Goal: Check status: Check status

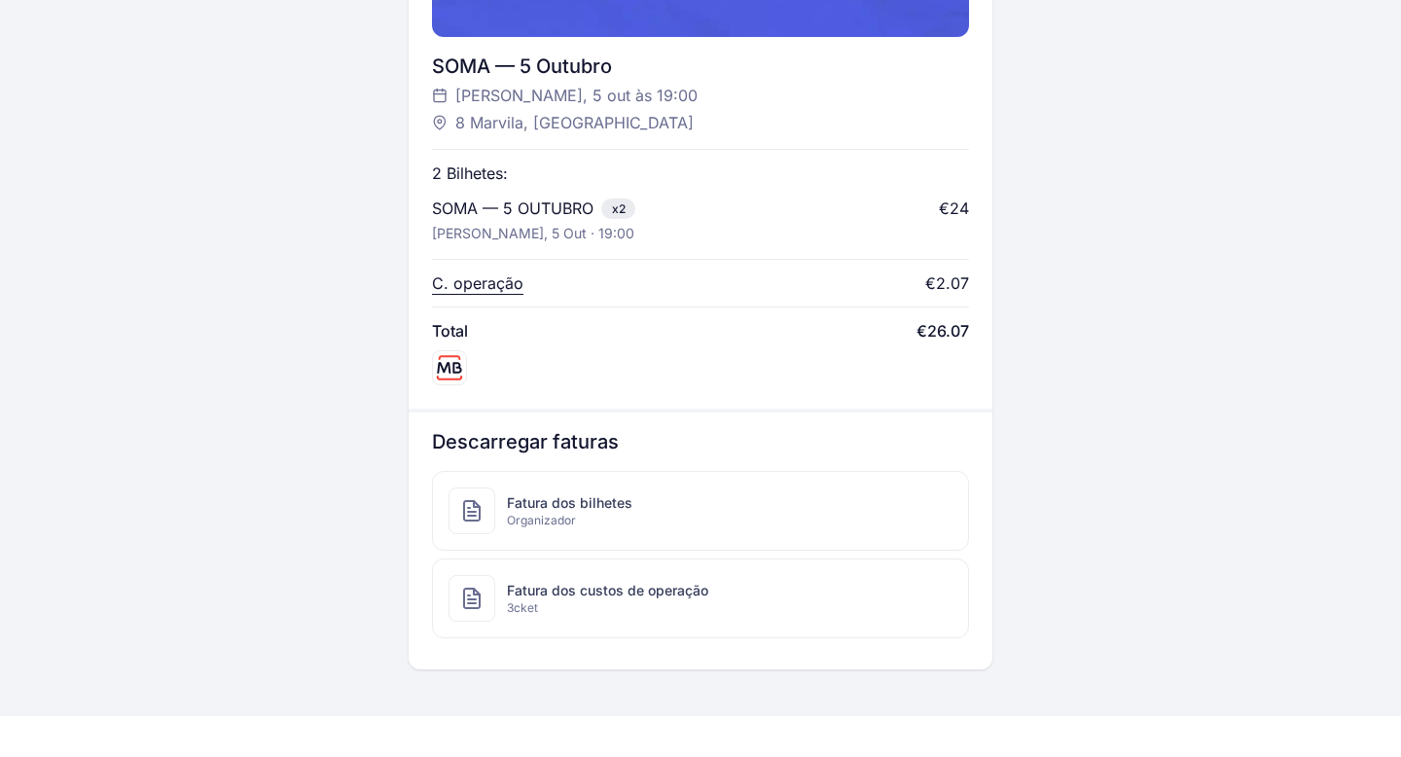
scroll to position [769, 0]
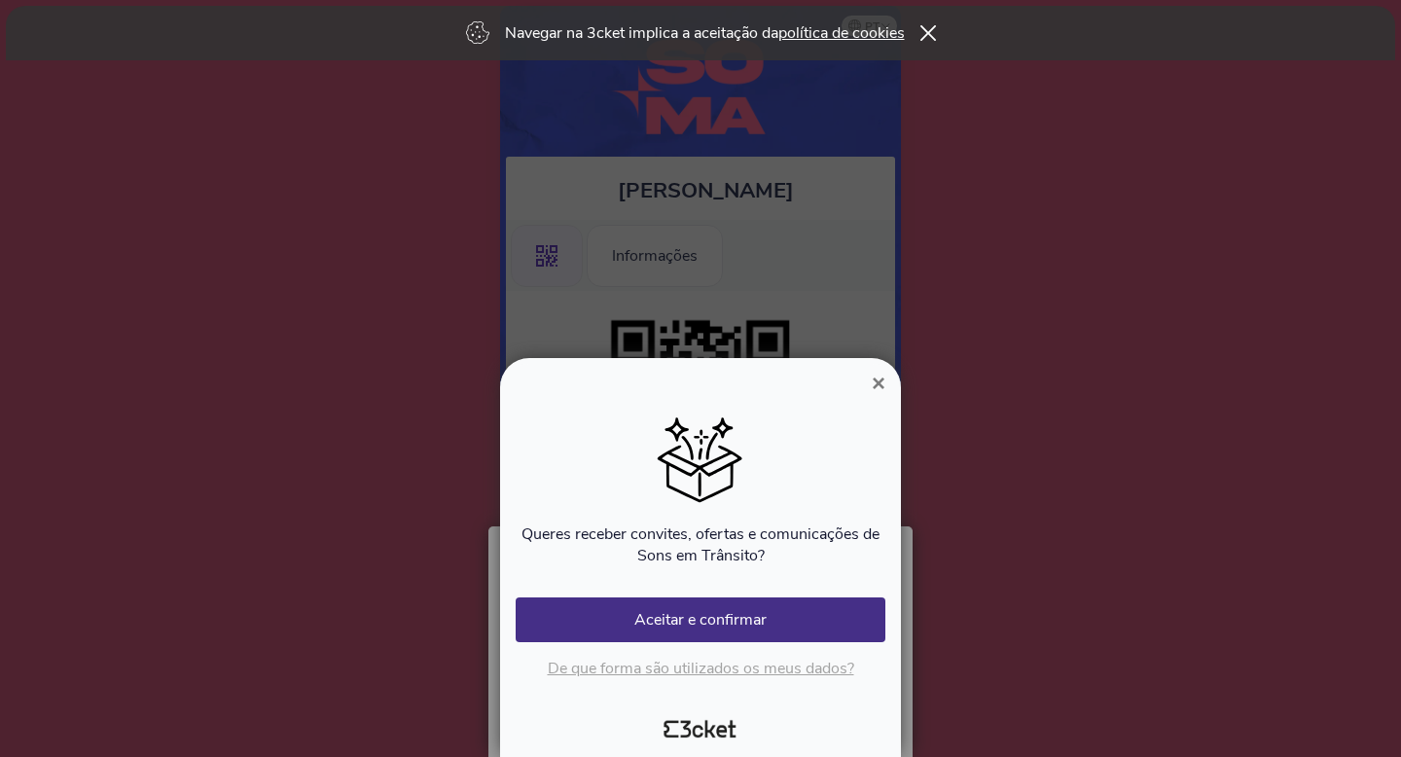
click at [878, 384] on span "×" at bounding box center [879, 383] width 14 height 26
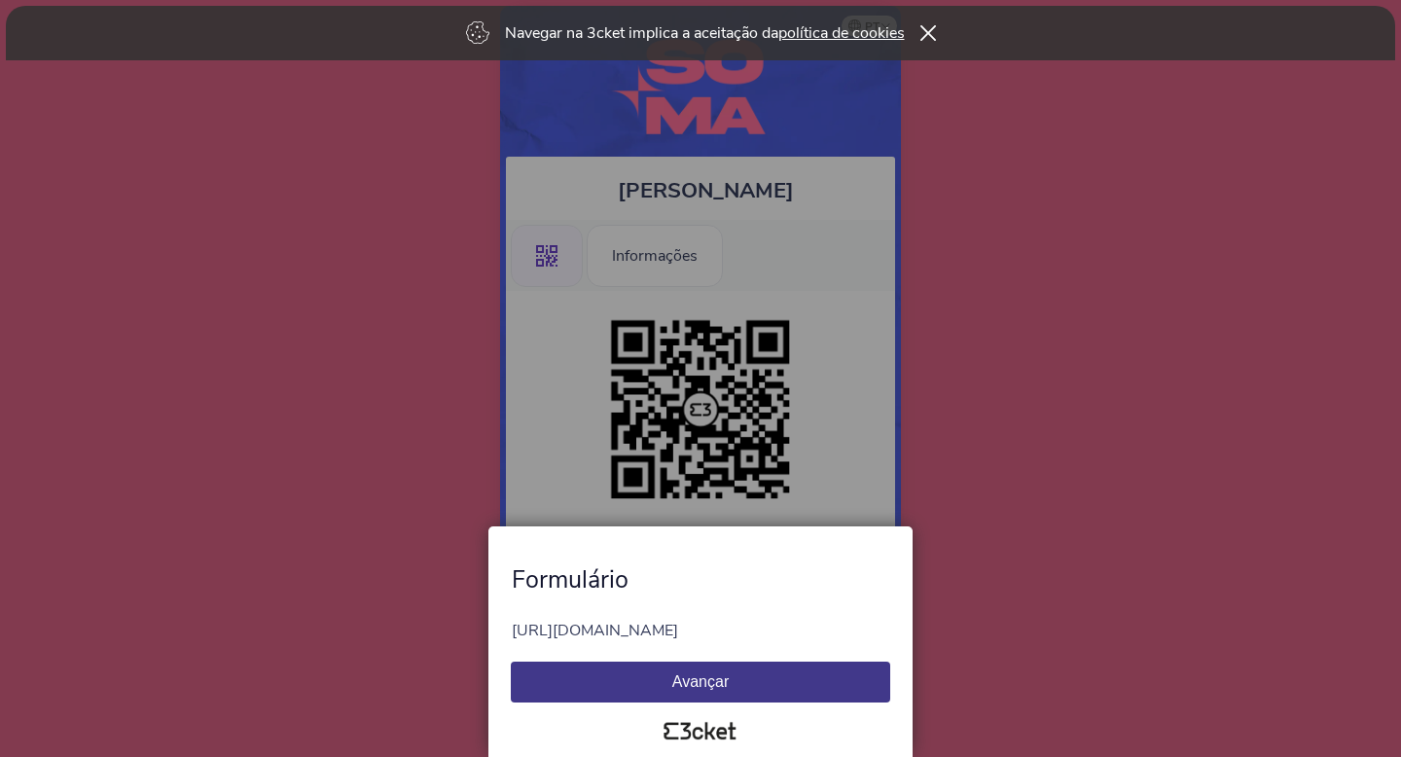
click at [738, 678] on button "Avançar" at bounding box center [700, 682] width 379 height 41
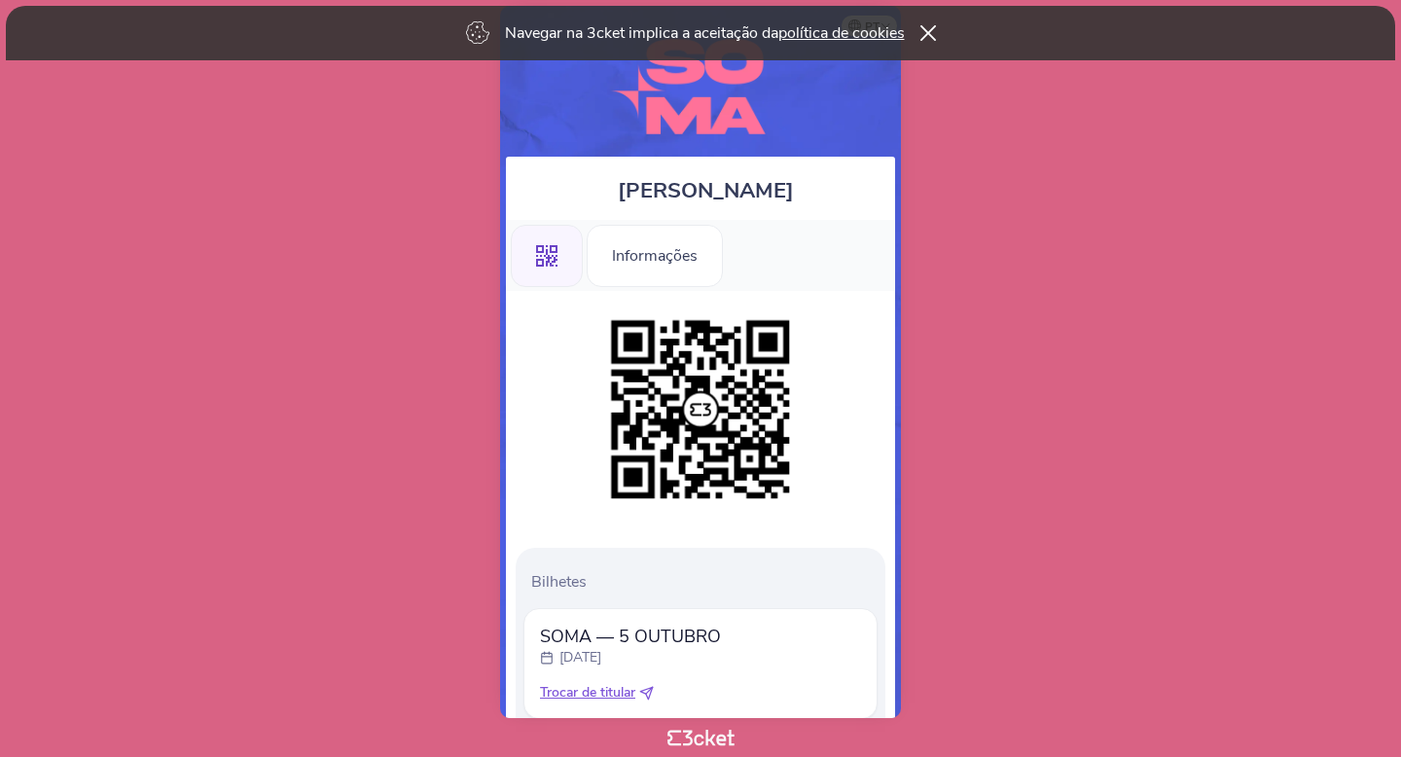
scroll to position [129, 0]
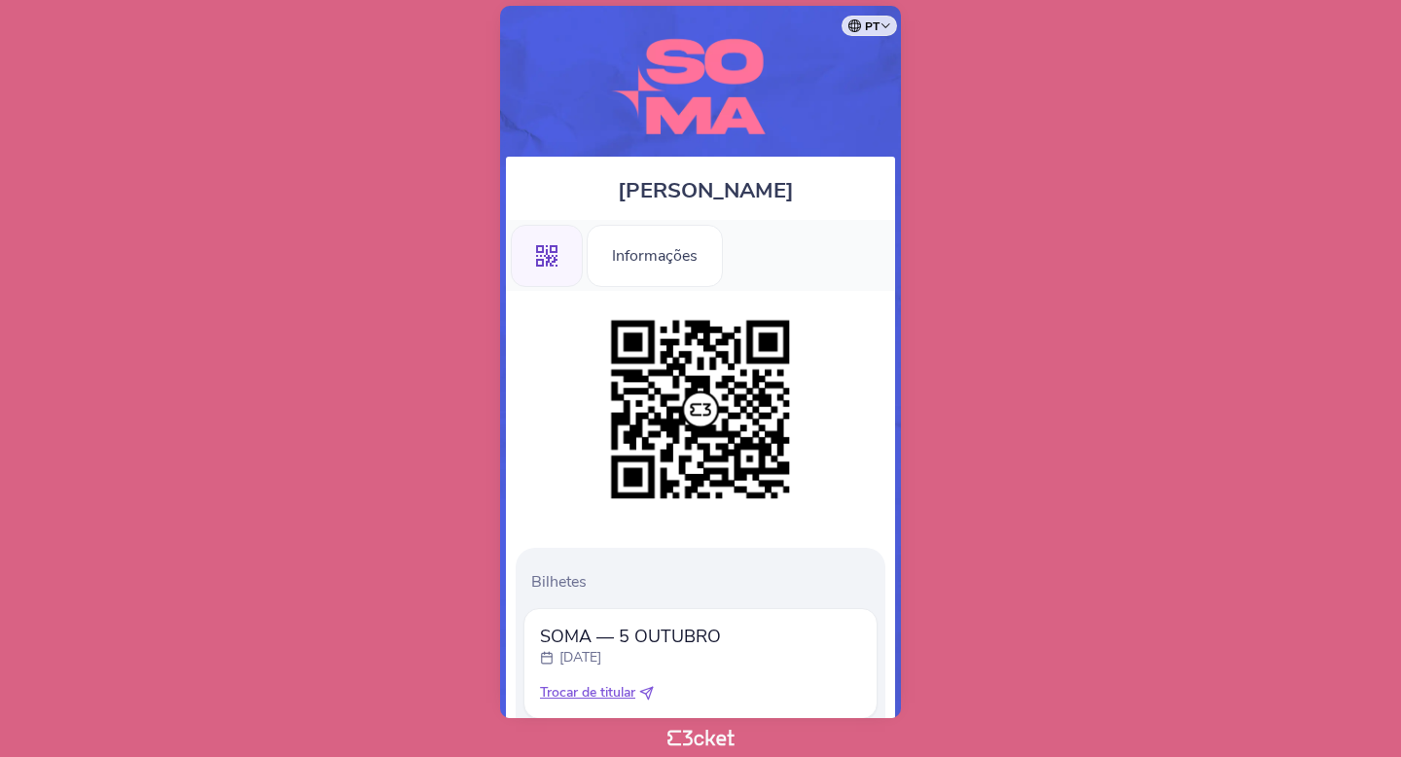
scroll to position [129, 0]
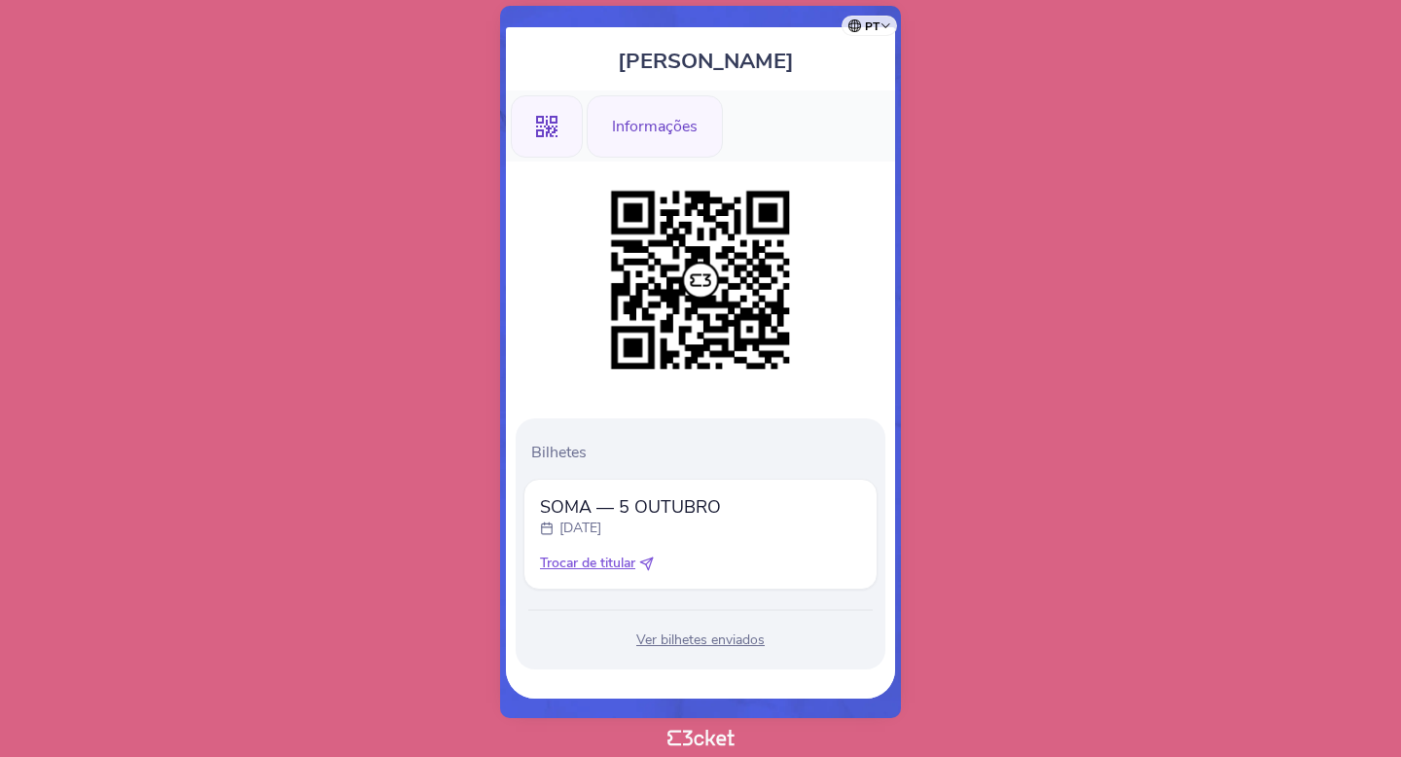
click at [677, 141] on div "Informações" at bounding box center [655, 126] width 136 height 62
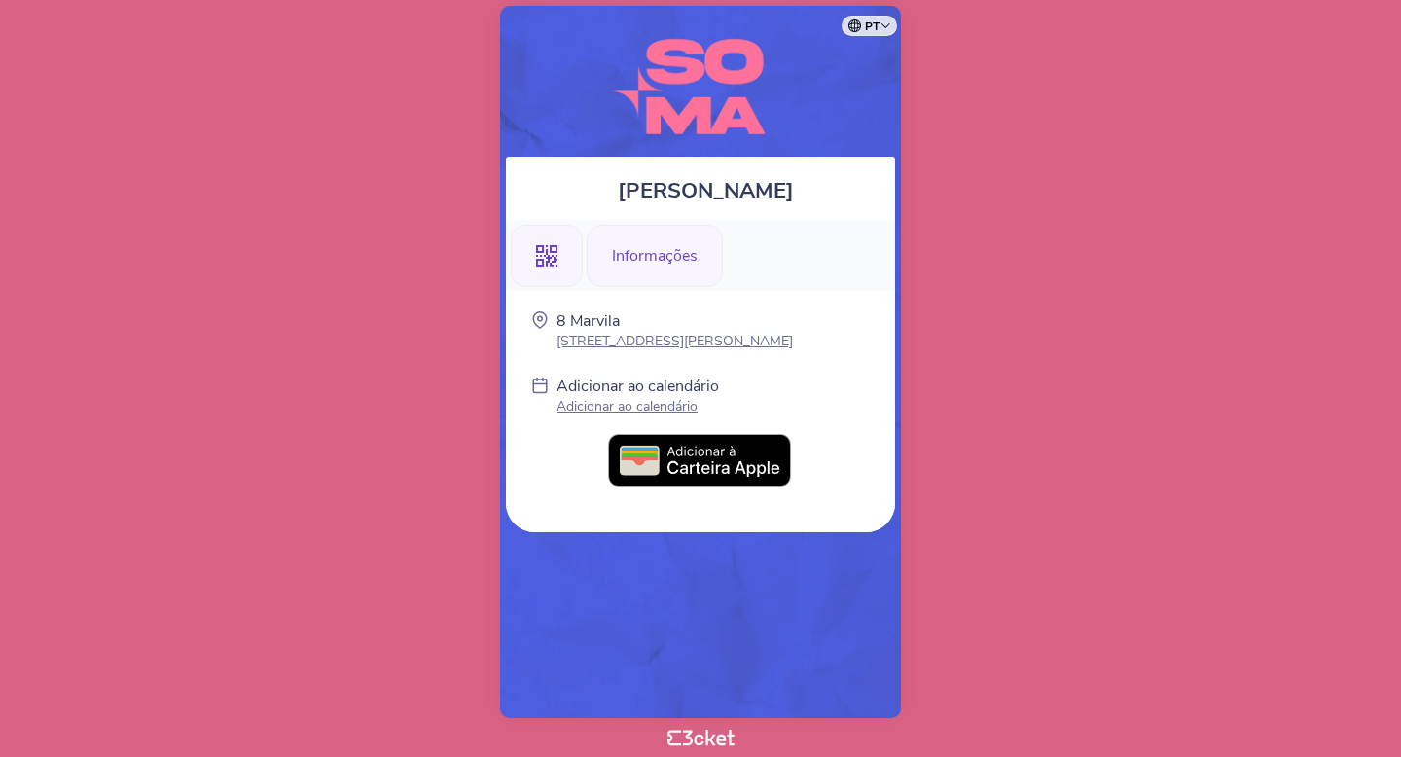
click at [565, 254] on div ".st0{fill-rule:evenodd;clip-rule:evenodd;}" at bounding box center [547, 256] width 72 height 62
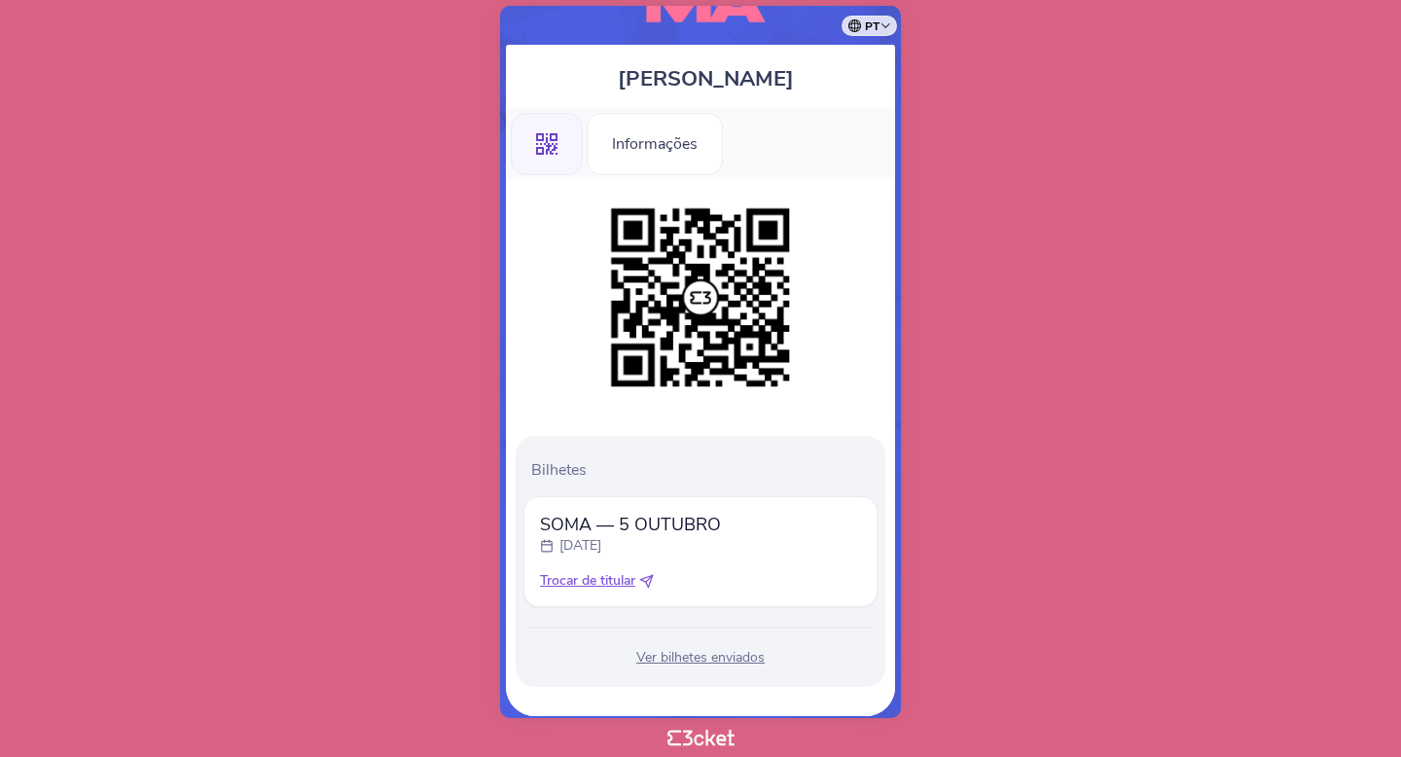
scroll to position [129, 0]
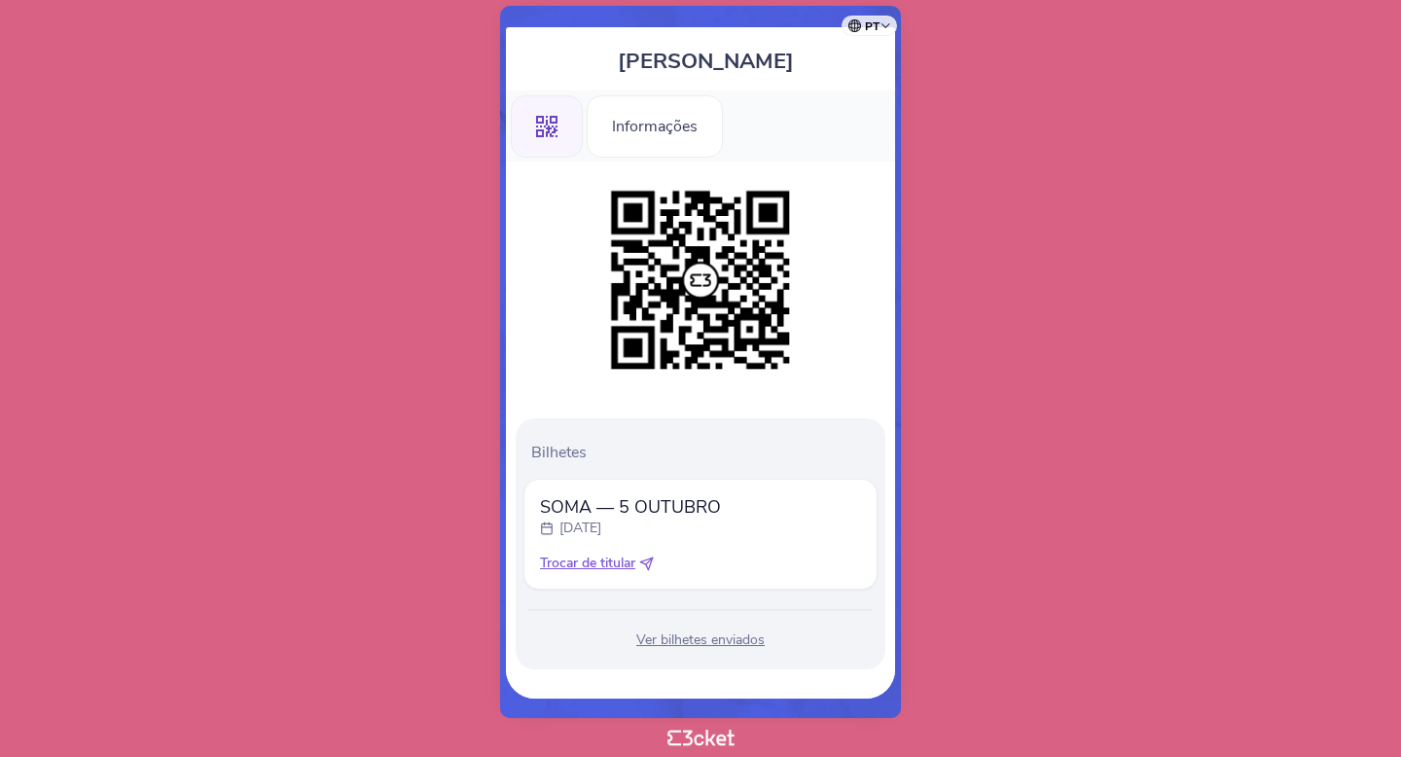
click at [673, 637] on div "Ver bilhetes enviados" at bounding box center [700, 639] width 354 height 19
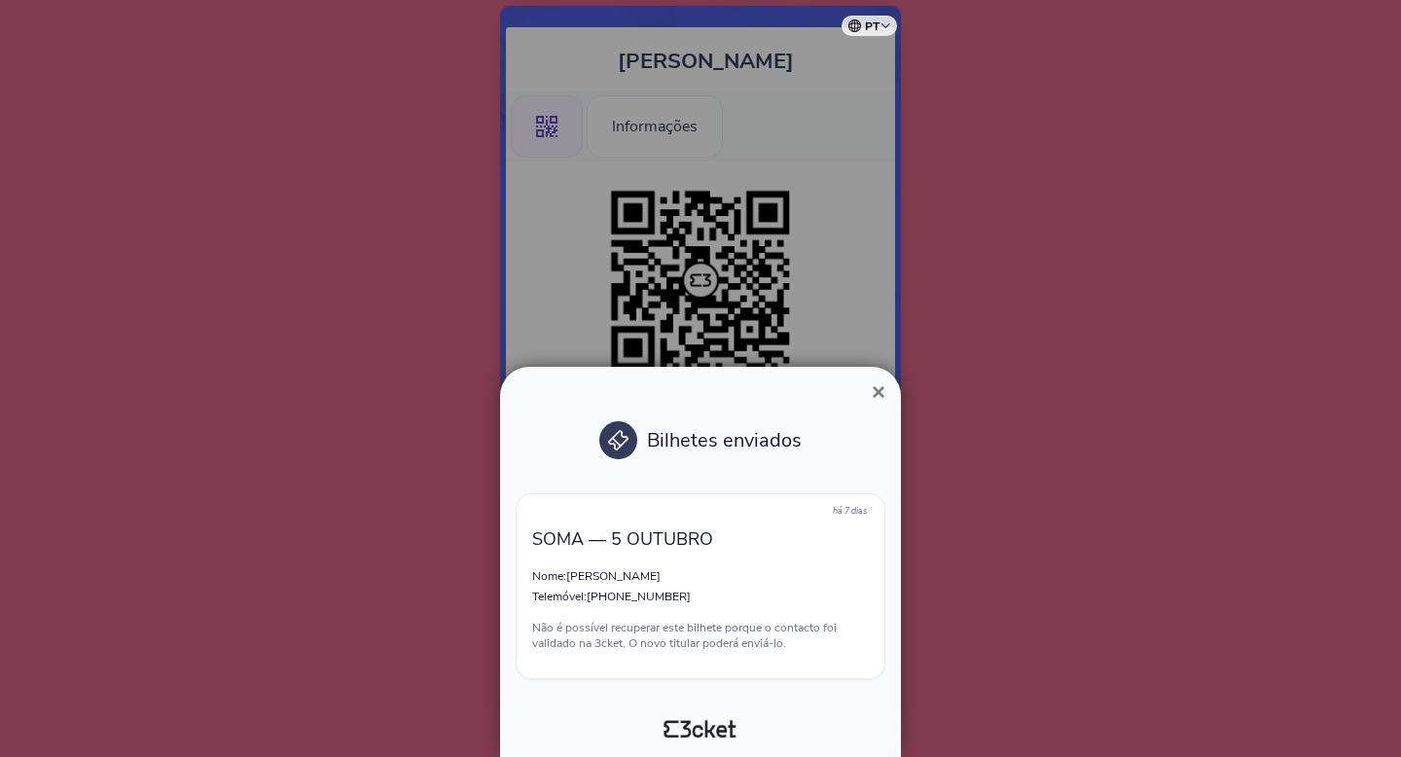
click at [872, 386] on span "×" at bounding box center [879, 391] width 14 height 26
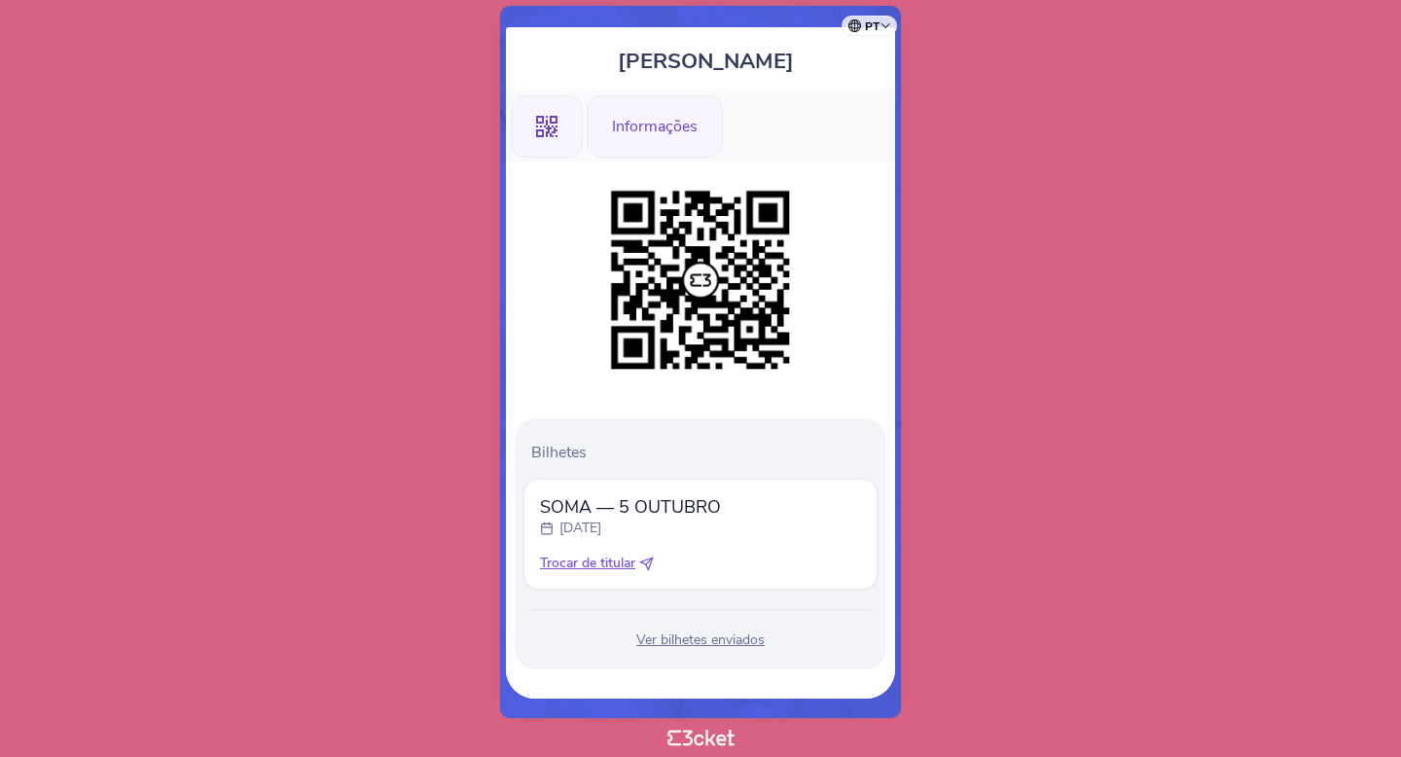
click at [625, 119] on div "Informações" at bounding box center [655, 126] width 136 height 62
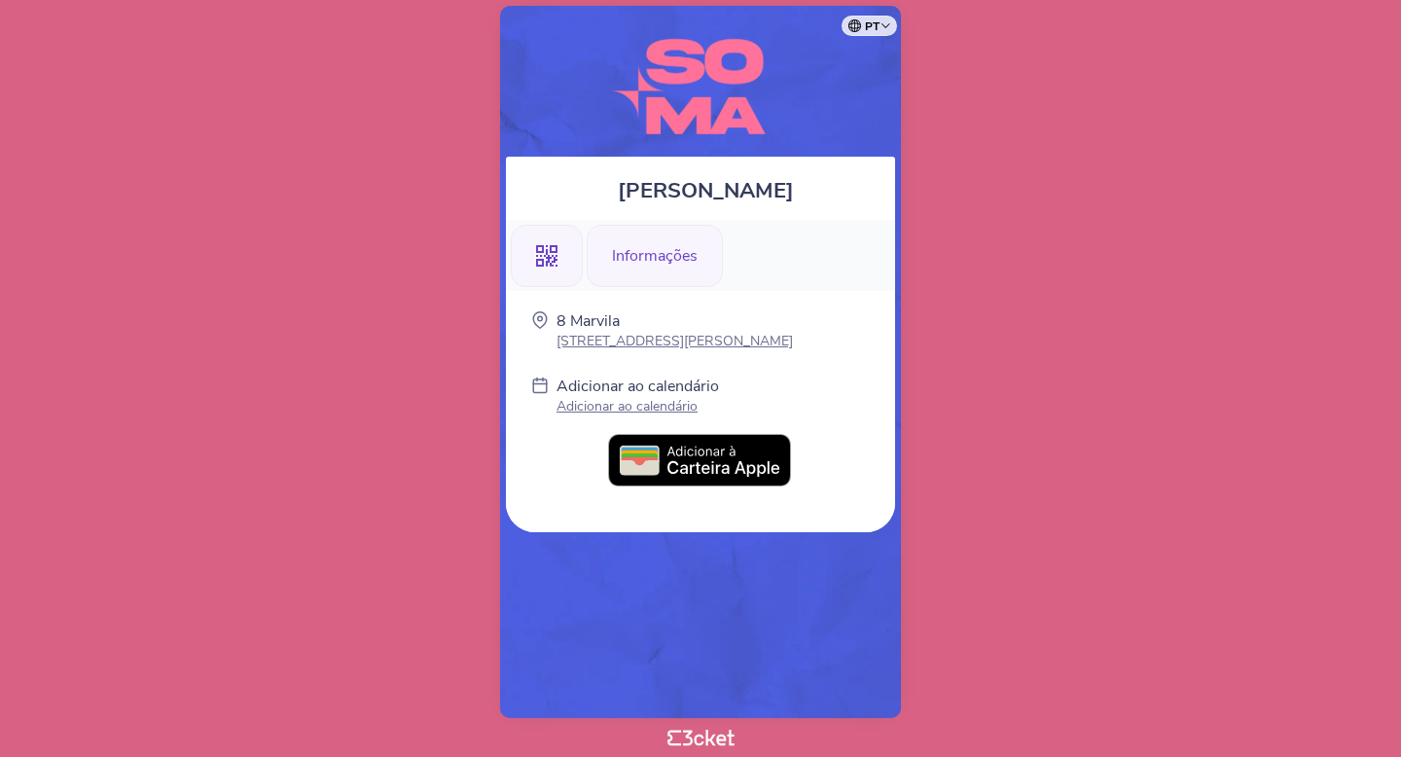
click at [547, 241] on div ".st0{fill-rule:evenodd;clip-rule:evenodd;}" at bounding box center [547, 256] width 72 height 62
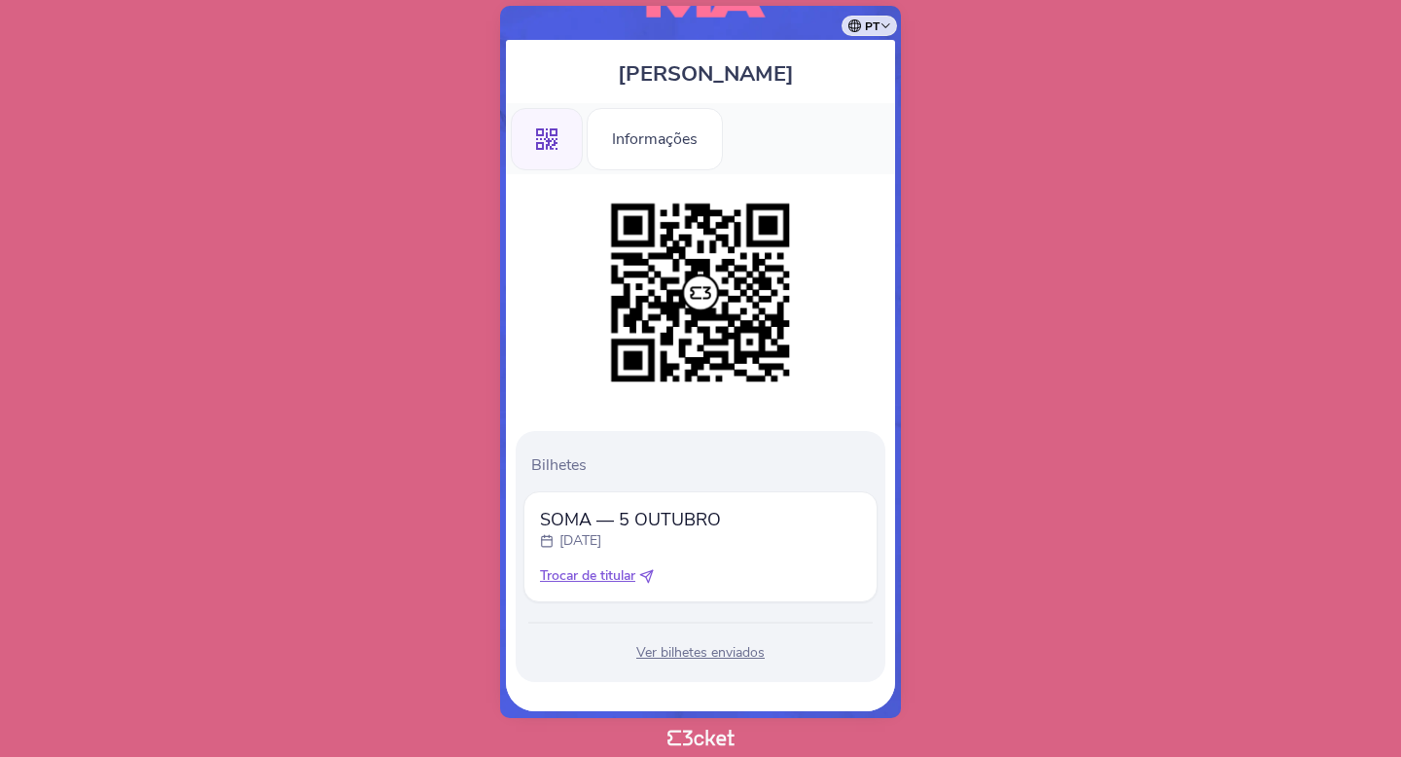
scroll to position [129, 0]
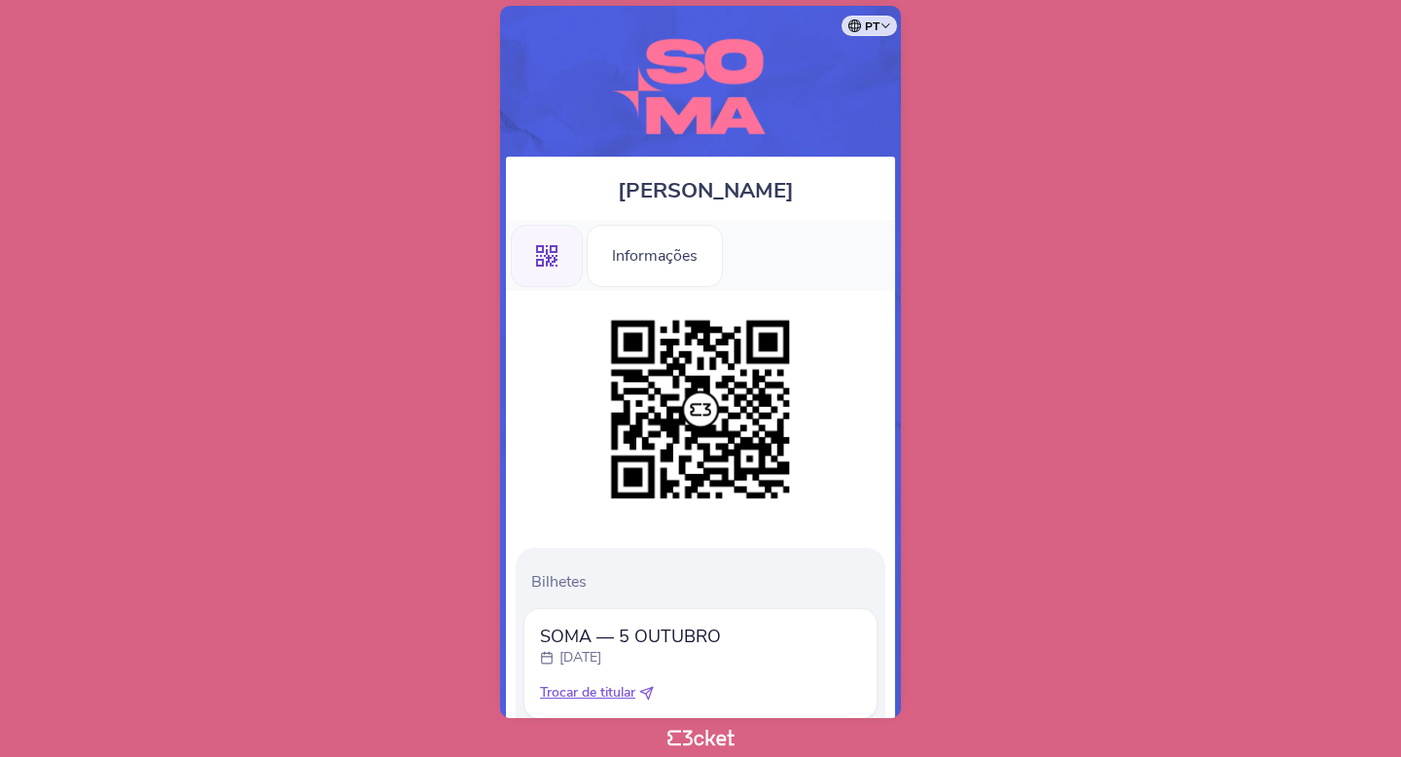
scroll to position [129, 0]
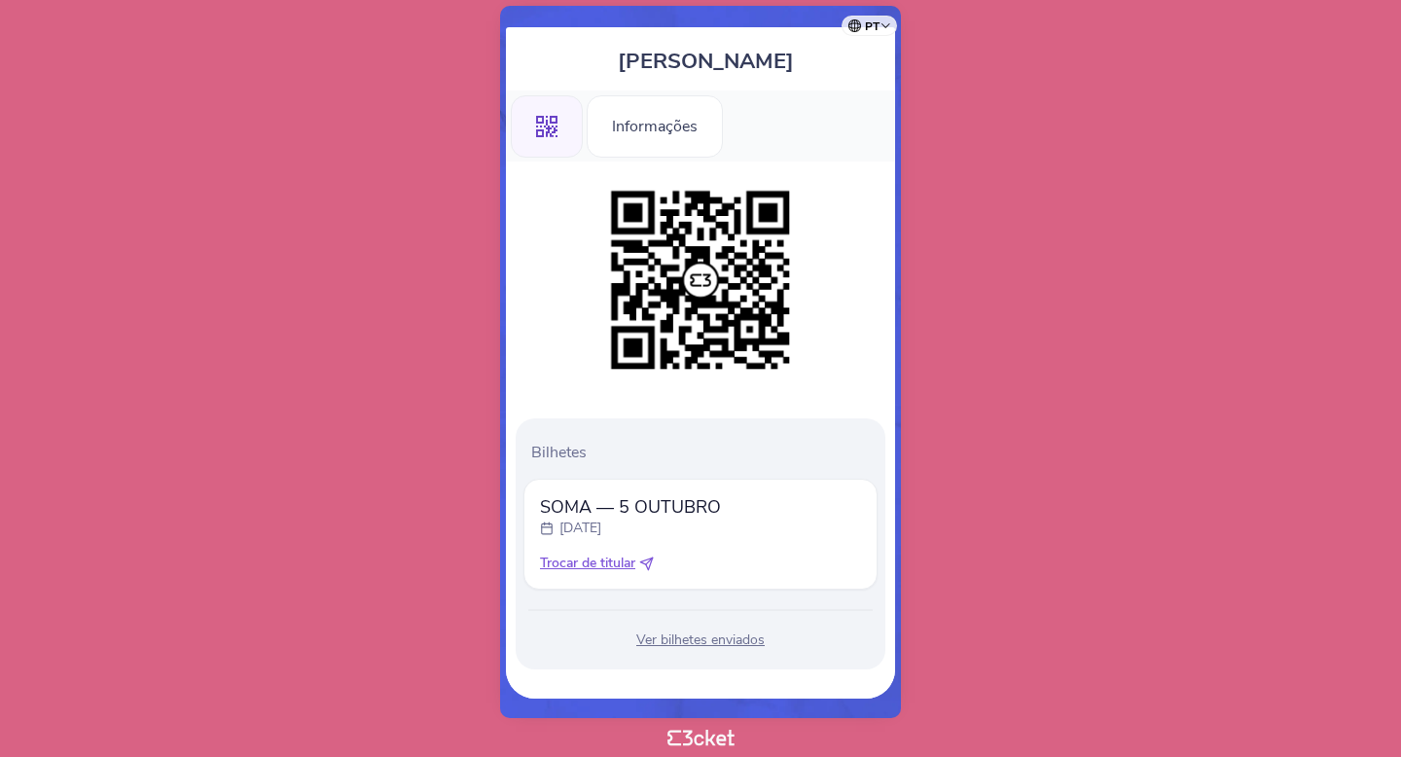
click at [544, 124] on icon ".st0{fill-rule:evenodd;clip-rule:evenodd;}" at bounding box center [546, 126] width 21 height 21
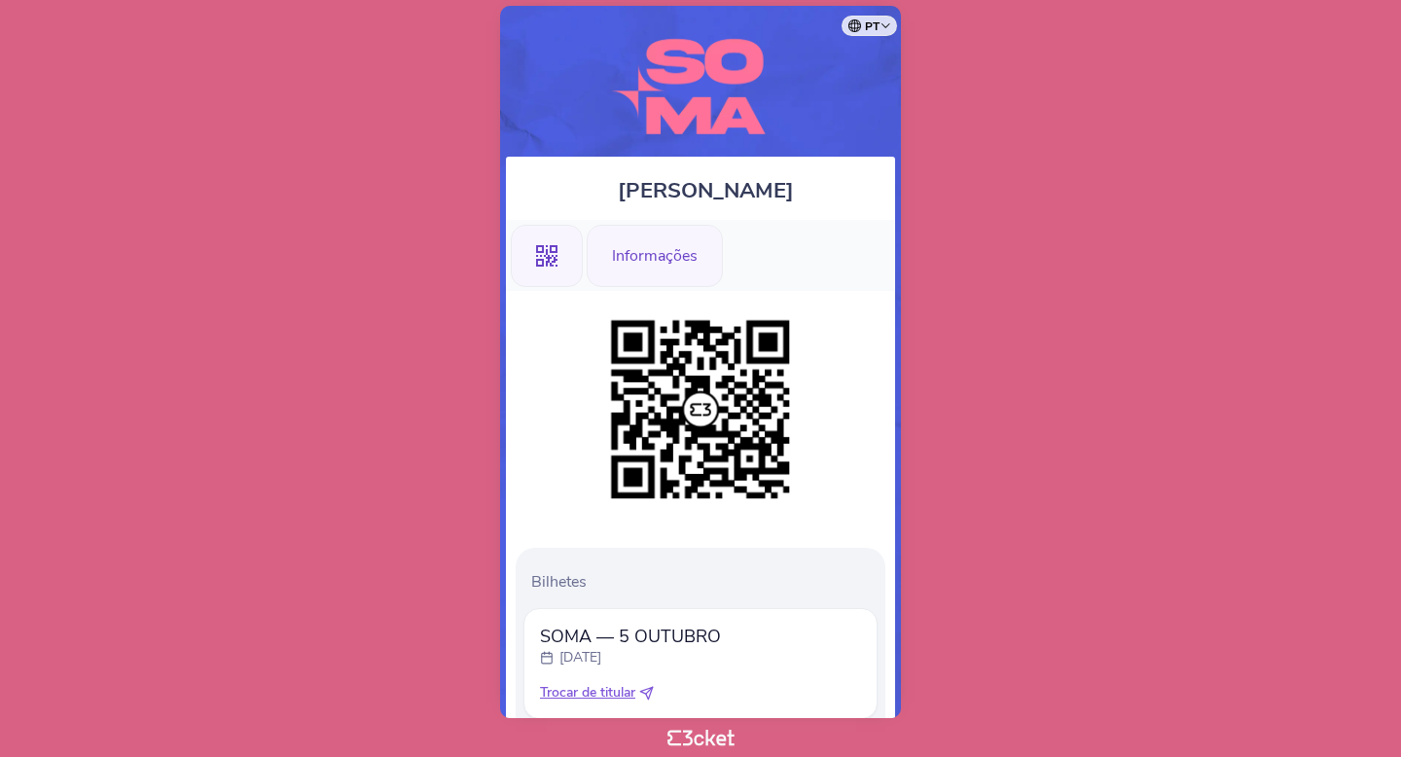
click at [669, 246] on div "Informações" at bounding box center [655, 256] width 136 height 62
